Goal: Task Accomplishment & Management: Use online tool/utility

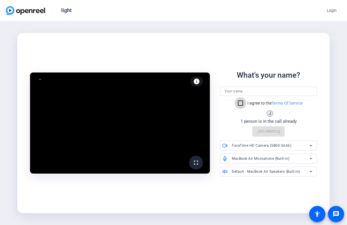
click at [240, 103] on input "I agree to the Terms Of Service" at bounding box center [240, 103] width 12 height 12
checkbox input "true"
click at [268, 130] on div "What's your name? I agree to the Terms Of Service J 1 person is in the call alr…" at bounding box center [268, 102] width 97 height 67
click at [264, 132] on div "What's your name? I agree to the Terms Of Service J 1 person is in the call alr…" at bounding box center [268, 102] width 97 height 67
click at [251, 87] on div at bounding box center [268, 90] width 88 height 9
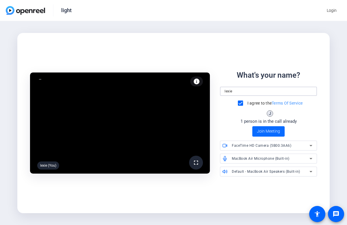
type input "lexie"
click at [262, 131] on span "Join Meeting" at bounding box center [268, 131] width 23 height 6
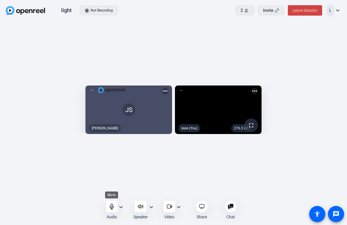
click at [108, 204] on div at bounding box center [112, 206] width 12 height 12
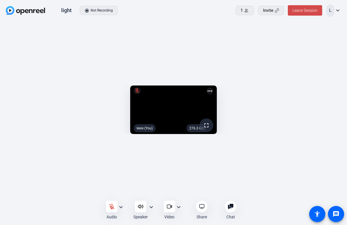
click at [294, 9] on span "Leave Session" at bounding box center [304, 10] width 25 height 5
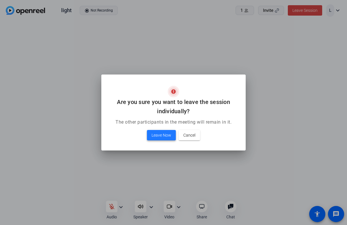
click at [173, 137] on span at bounding box center [161, 135] width 29 height 14
